Goal: Navigation & Orientation: Find specific page/section

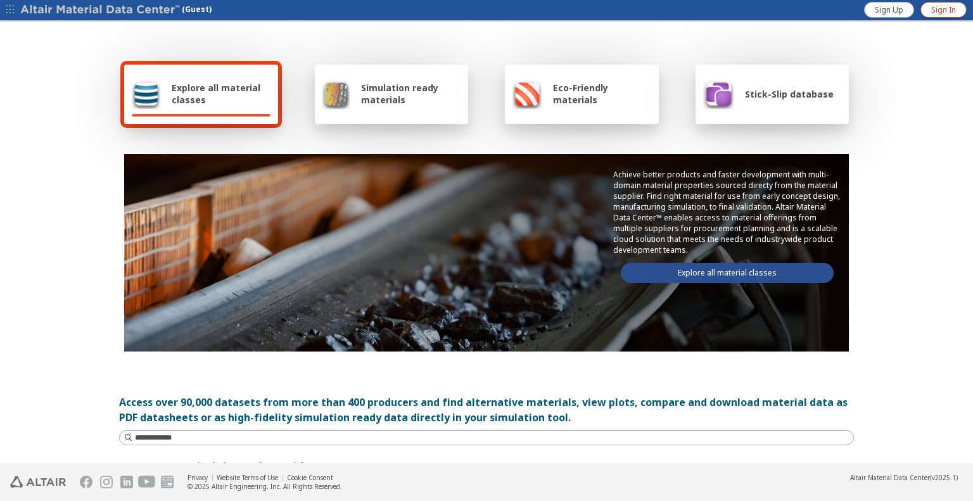
click at [941, 15] on link "Sign In" at bounding box center [944, 10] width 46 height 16
click at [958, 12] on icon "button" at bounding box center [962, 10] width 10 height 10
